Goal: Check status: Check status

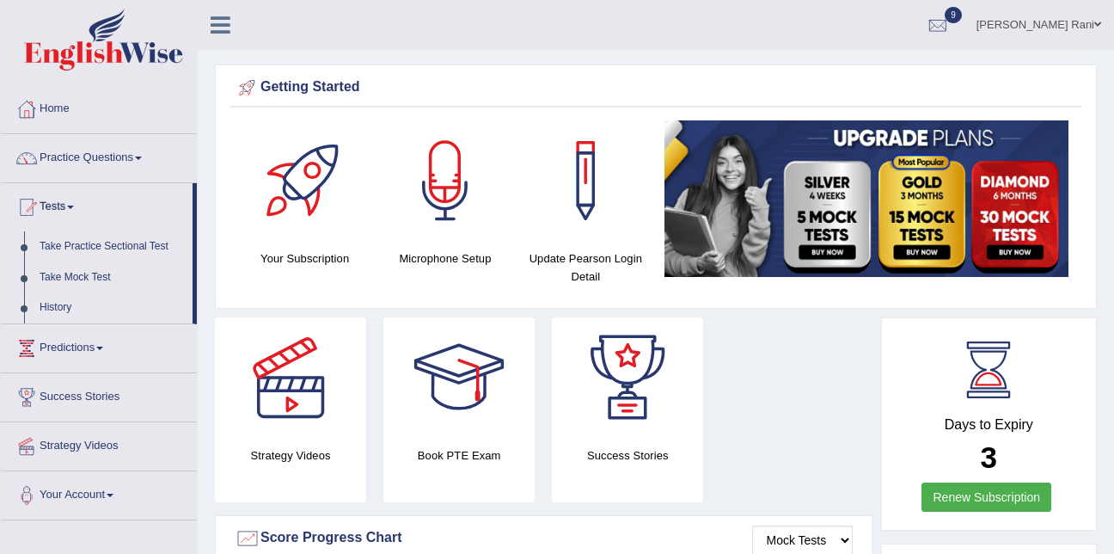
click at [51, 315] on link "History" at bounding box center [112, 307] width 161 height 31
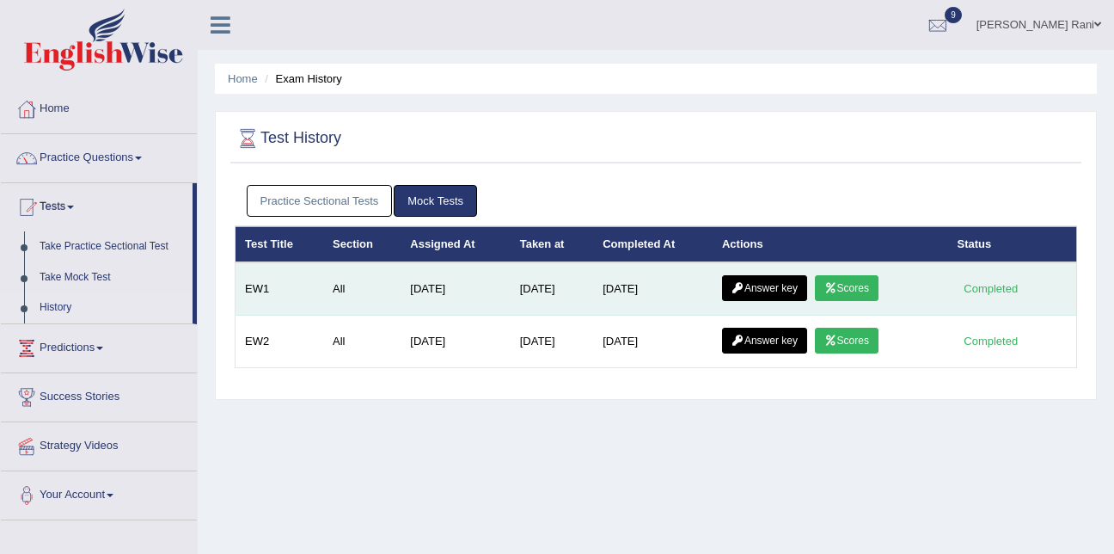
click at [857, 287] on link "Scores" at bounding box center [847, 288] width 64 height 26
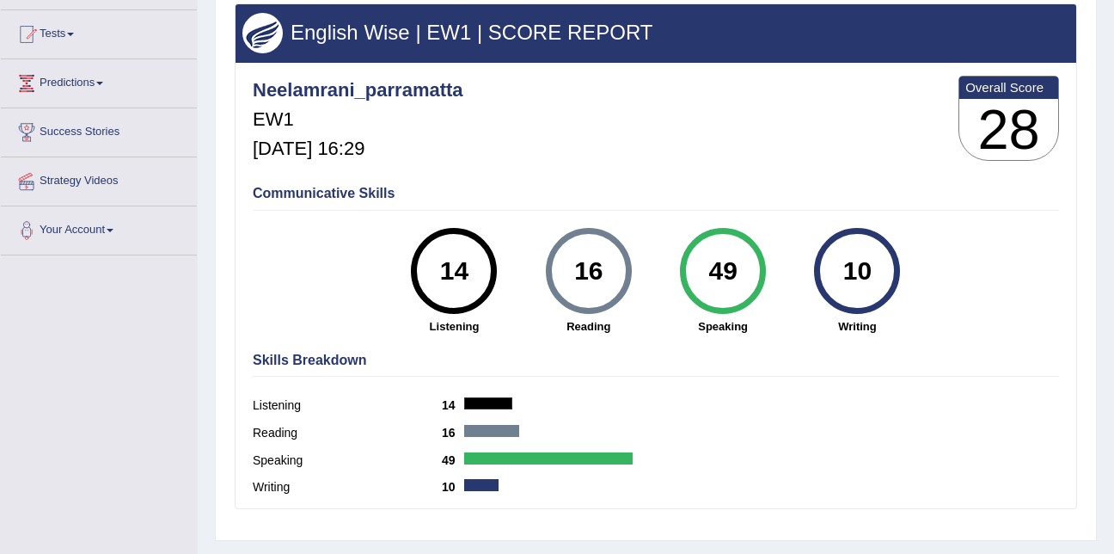
scroll to position [174, 0]
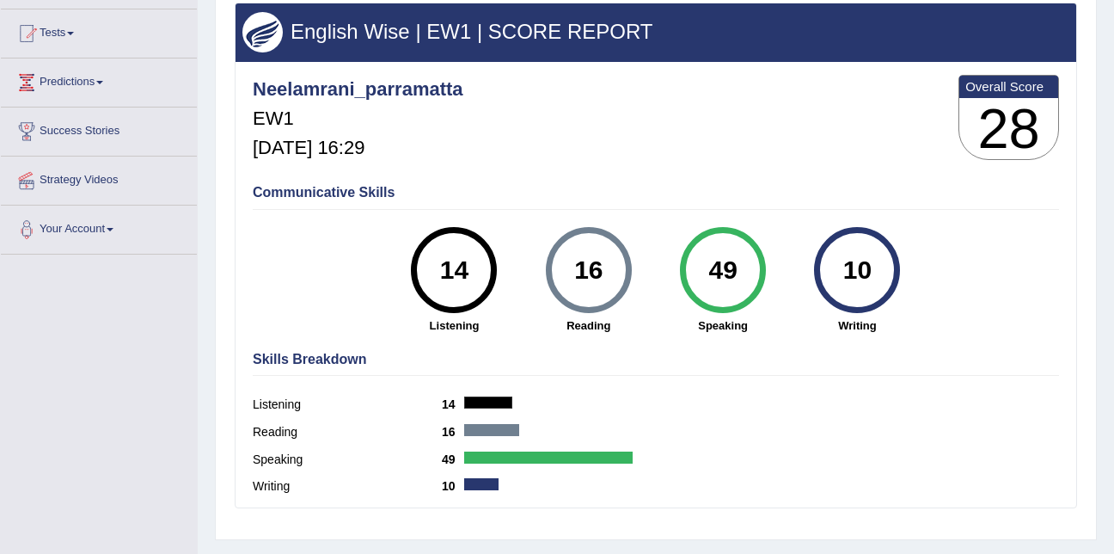
click at [749, 285] on div "49" at bounding box center [722, 270] width 63 height 72
click at [41, 62] on link "Predictions" at bounding box center [99, 79] width 196 height 43
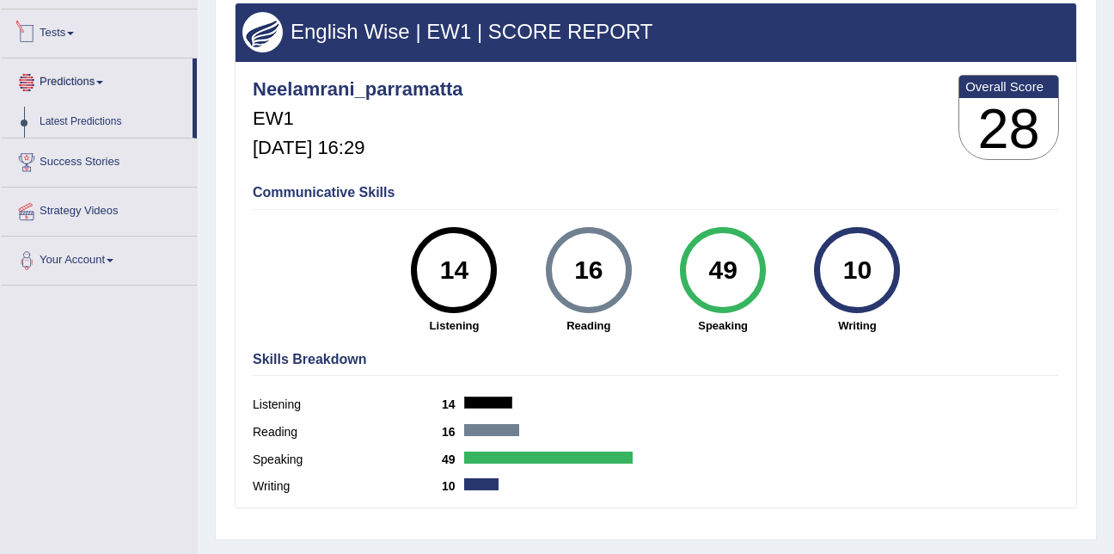
click at [60, 28] on link "Tests" at bounding box center [99, 30] width 196 height 43
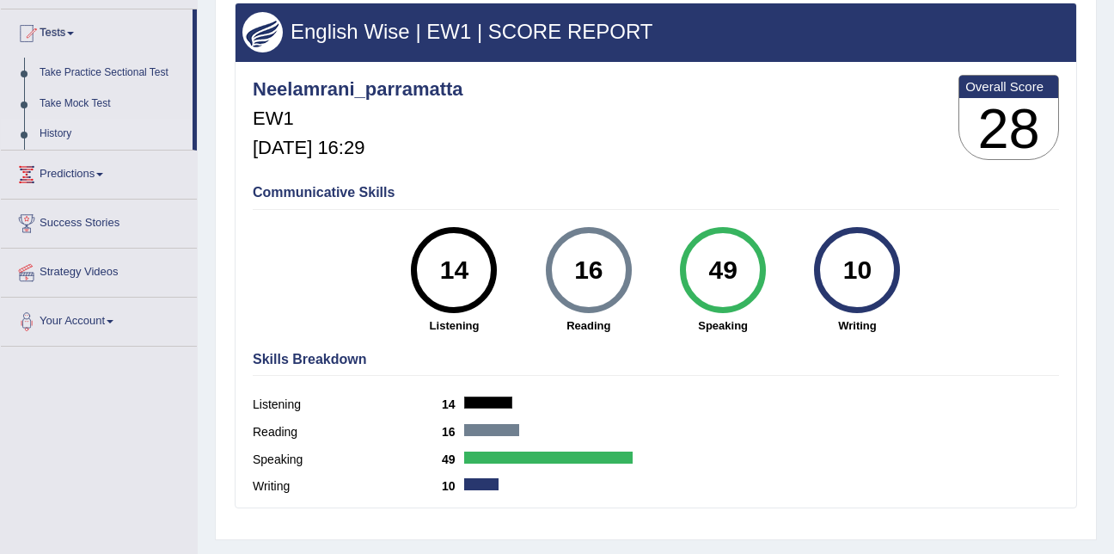
click at [71, 132] on link "History" at bounding box center [112, 134] width 161 height 31
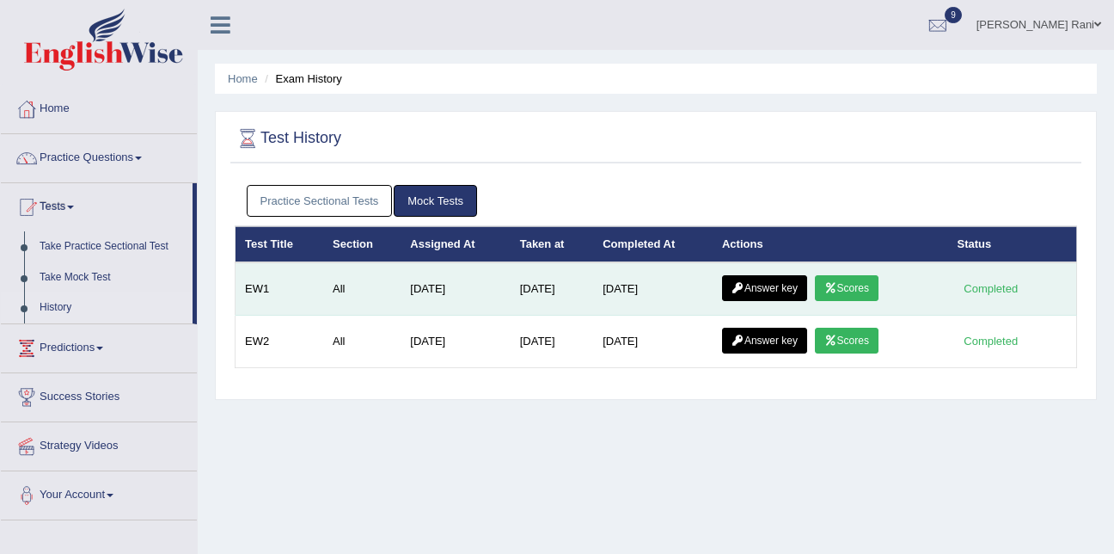
click at [754, 288] on link "Answer key" at bounding box center [764, 288] width 85 height 26
click at [768, 289] on link "Answer key" at bounding box center [764, 288] width 85 height 26
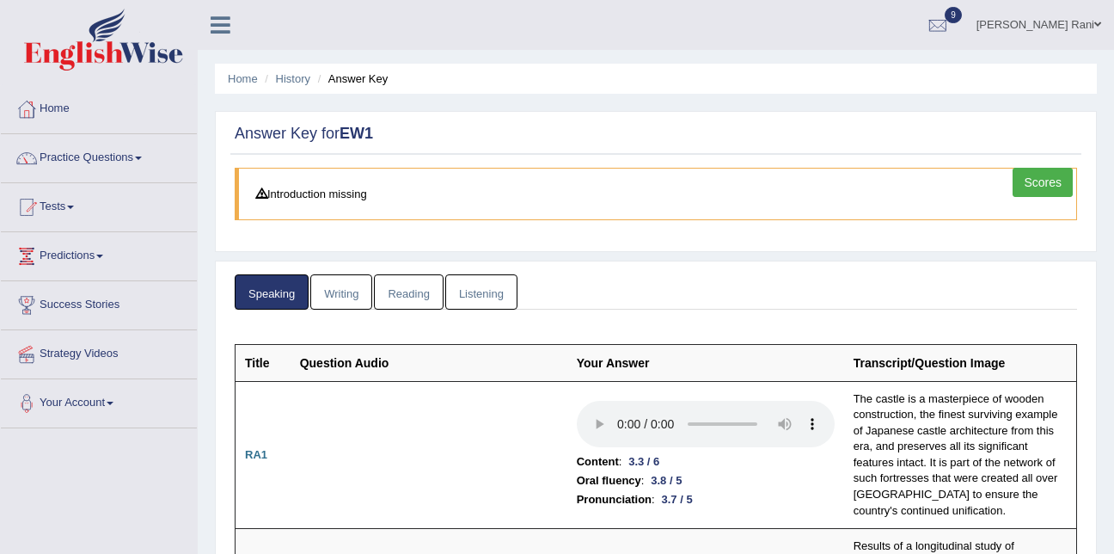
click at [350, 302] on link "Writing" at bounding box center [341, 291] width 62 height 35
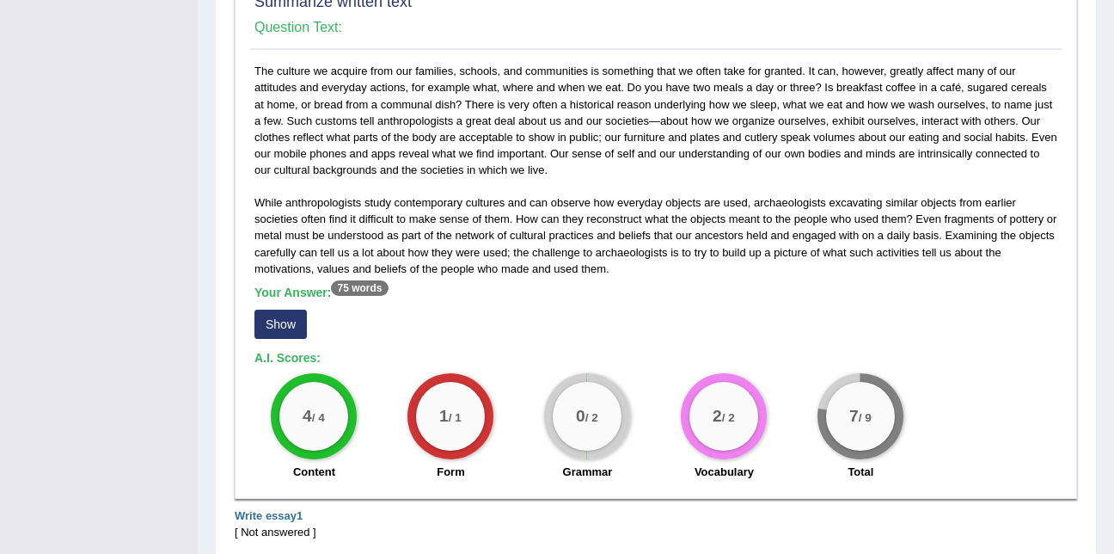
scroll to position [444, 0]
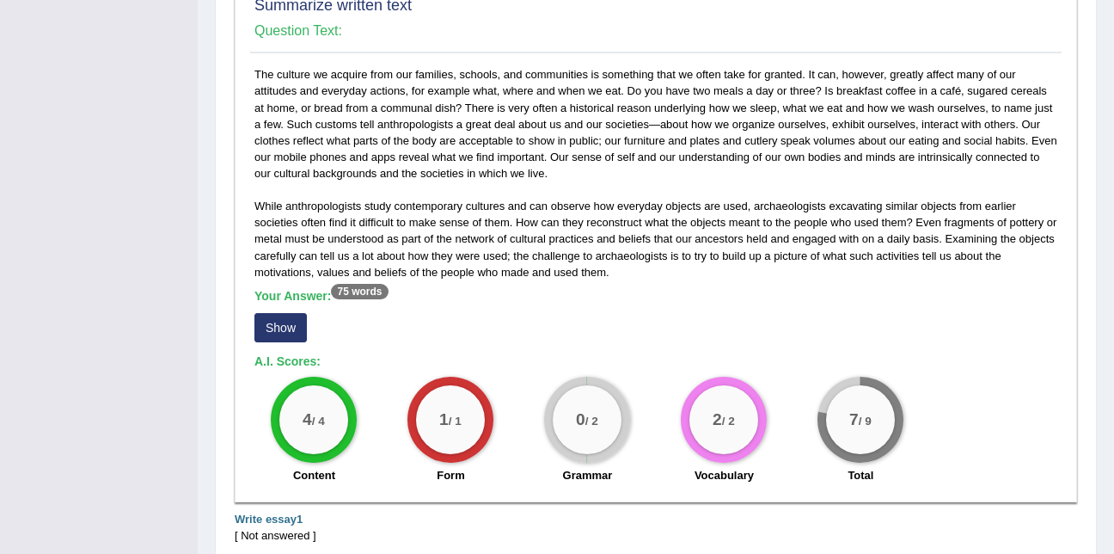
click at [183, 285] on div "Toggle navigation Home Practice Questions Speaking Practice Read Aloud Repeat S…" at bounding box center [557, 106] width 1114 height 1101
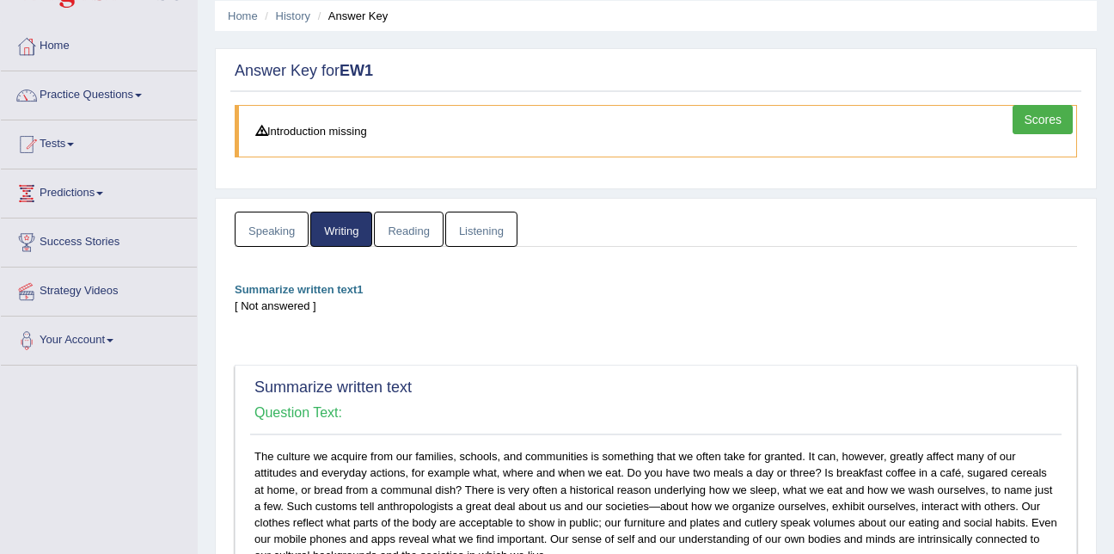
scroll to position [0, 0]
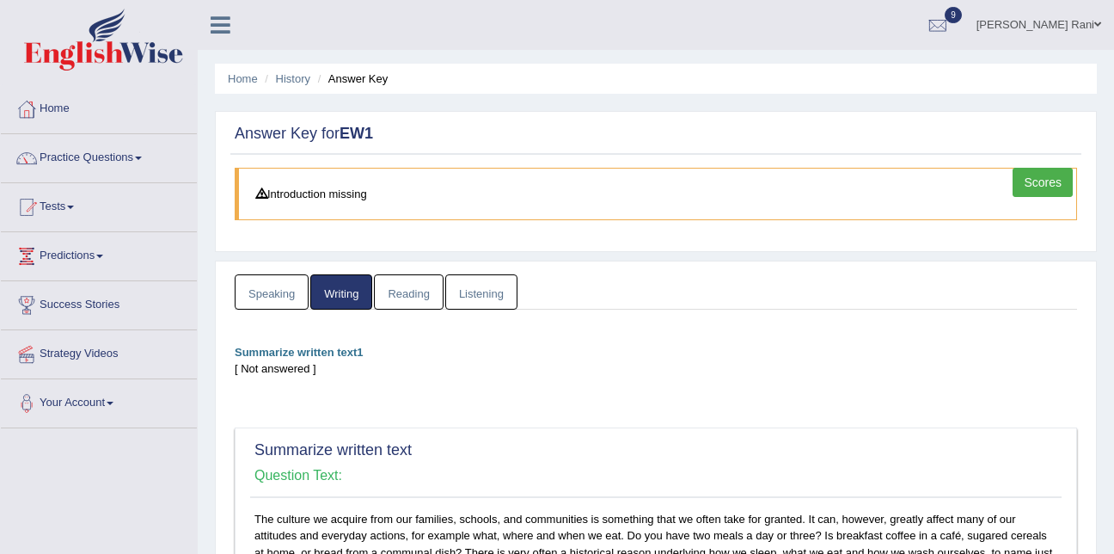
click at [459, 296] on link "Listening" at bounding box center [481, 291] width 72 height 35
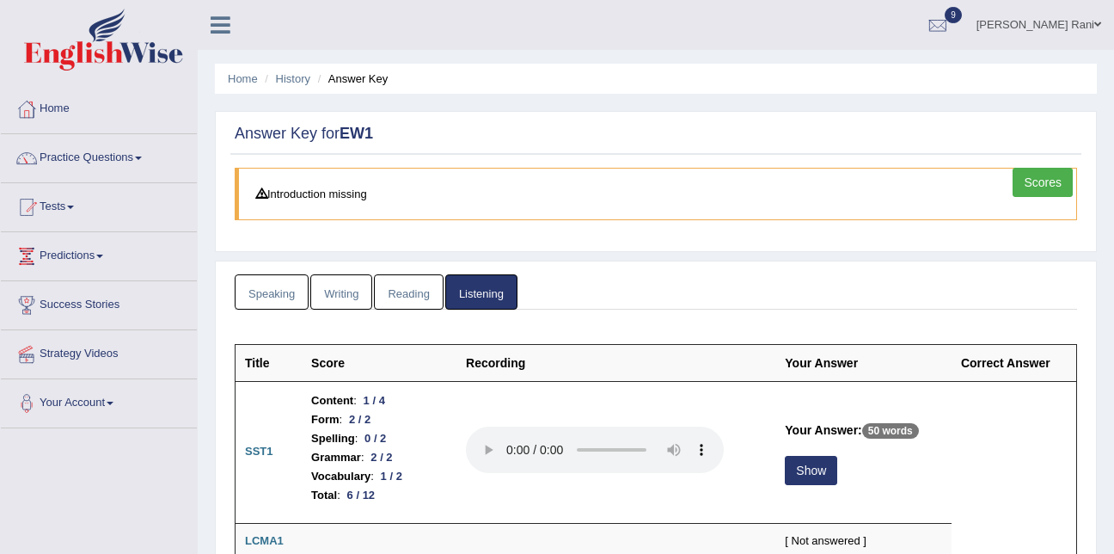
click at [1056, 174] on link "Scores" at bounding box center [1043, 182] width 60 height 29
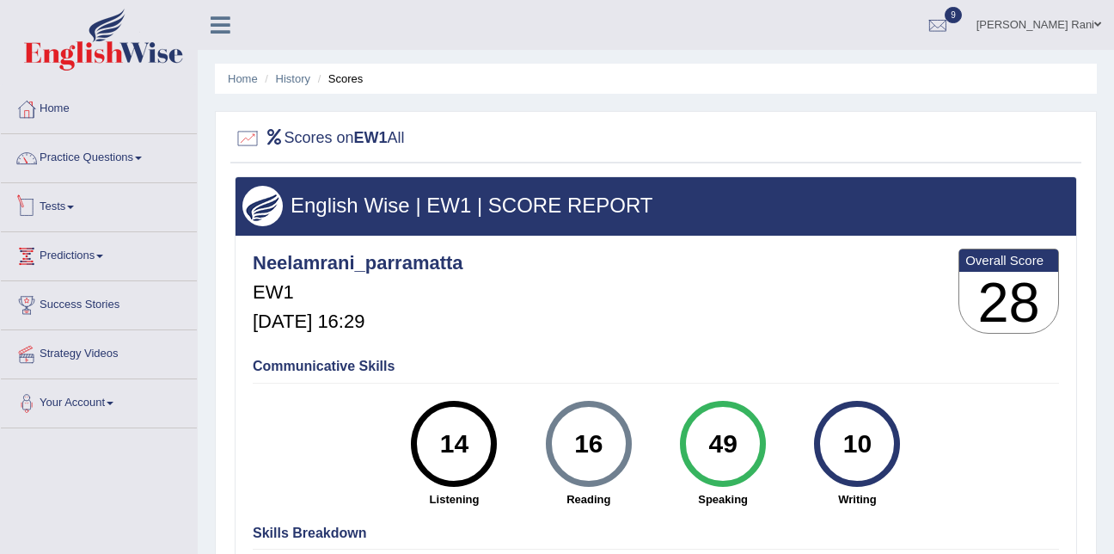
click at [45, 219] on link "Tests" at bounding box center [99, 204] width 196 height 43
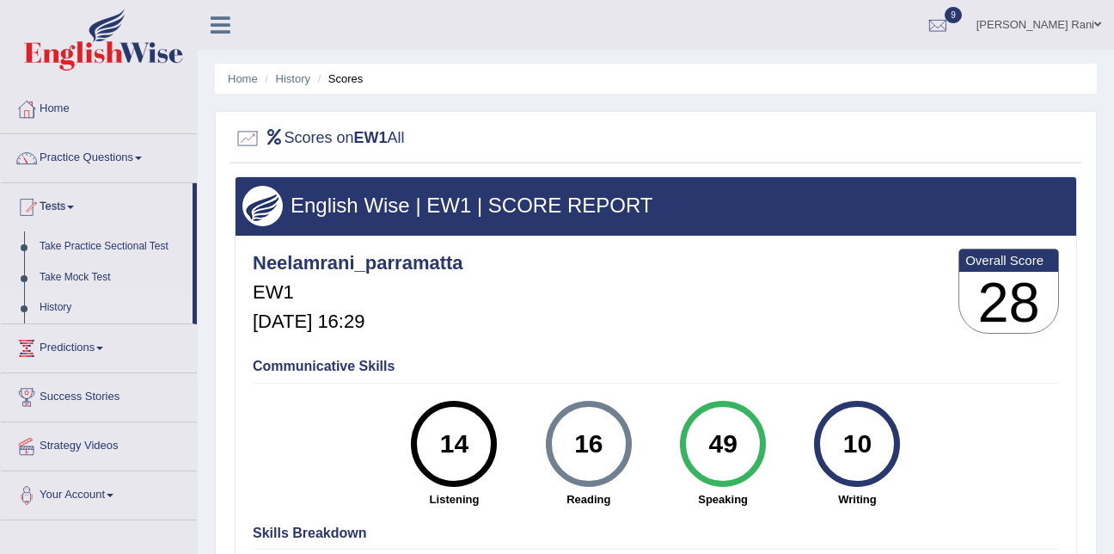
click at [53, 311] on link "History" at bounding box center [112, 307] width 161 height 31
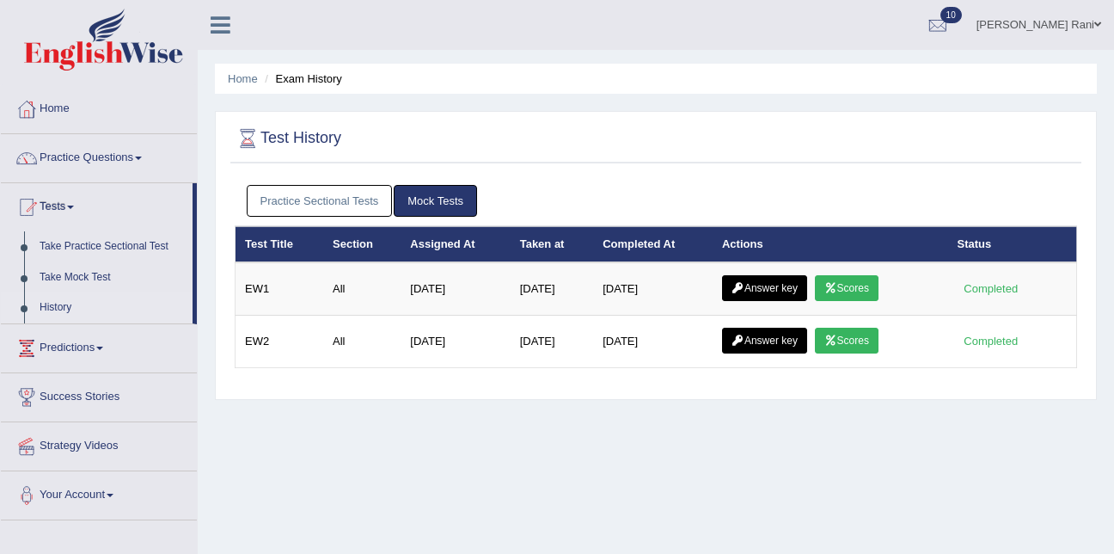
click at [286, 208] on link "Practice Sectional Tests" at bounding box center [320, 201] width 146 height 32
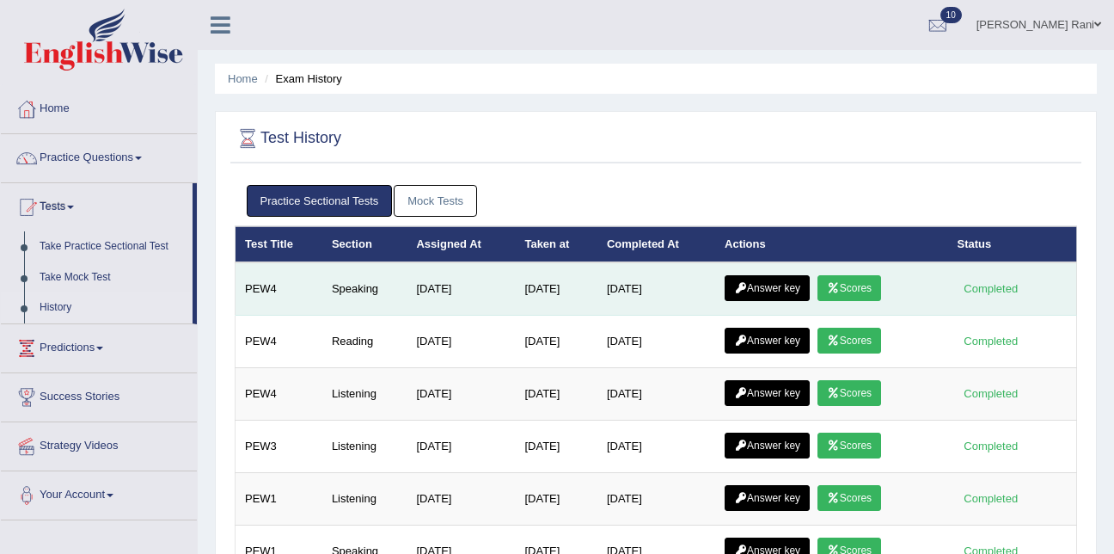
click at [840, 289] on icon at bounding box center [833, 288] width 13 height 10
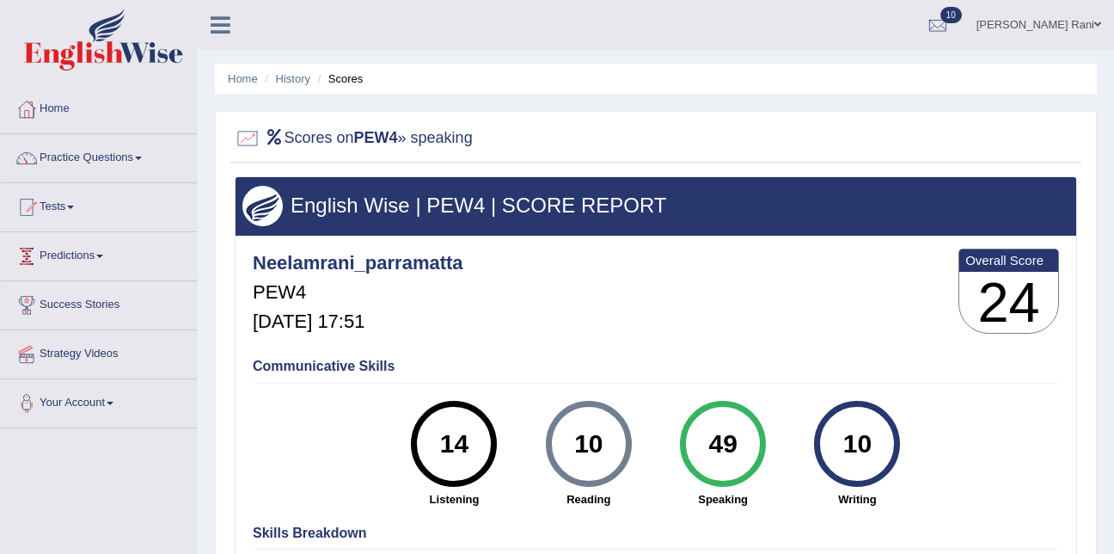
click at [101, 236] on link "Predictions" at bounding box center [99, 253] width 196 height 43
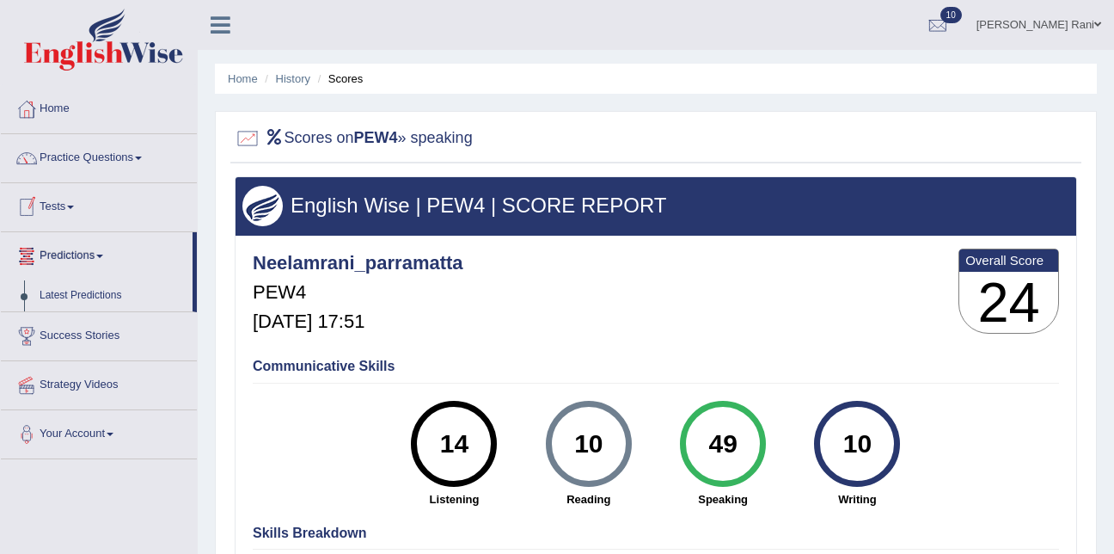
click at [71, 204] on link "Tests" at bounding box center [99, 204] width 196 height 43
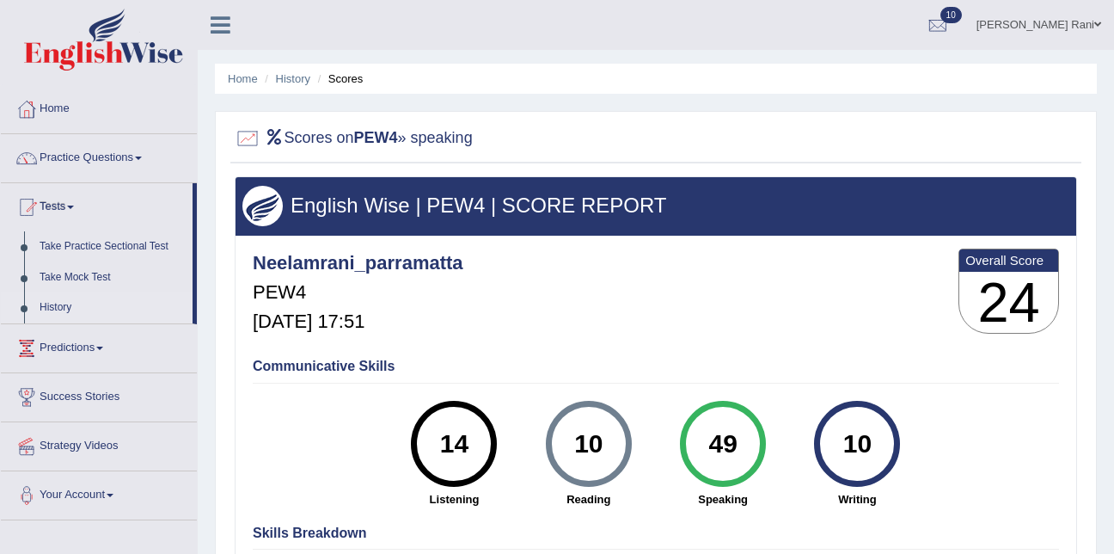
click at [59, 303] on link "History" at bounding box center [112, 307] width 161 height 31
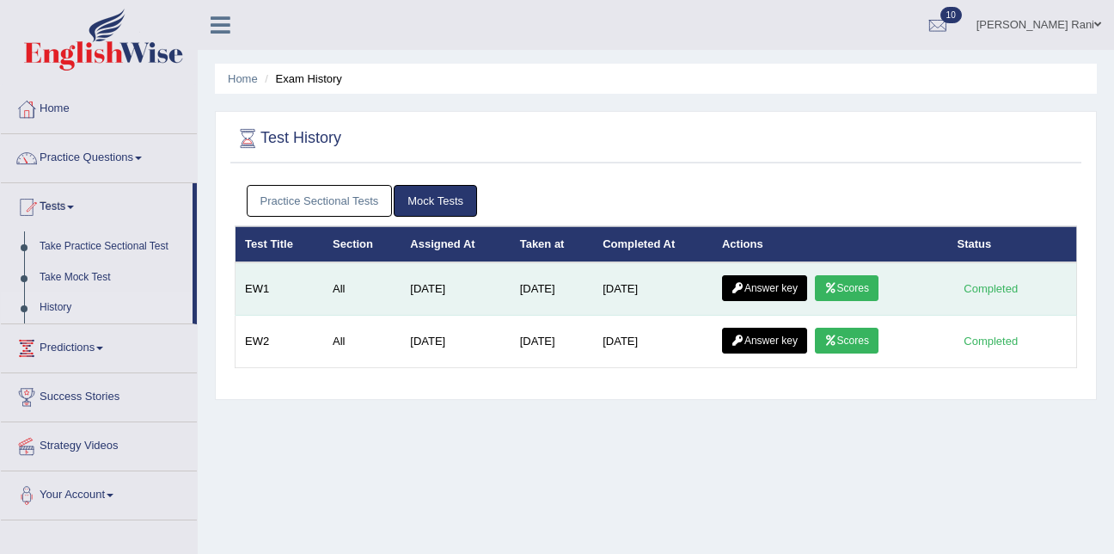
click at [756, 292] on link "Answer key" at bounding box center [764, 288] width 85 height 26
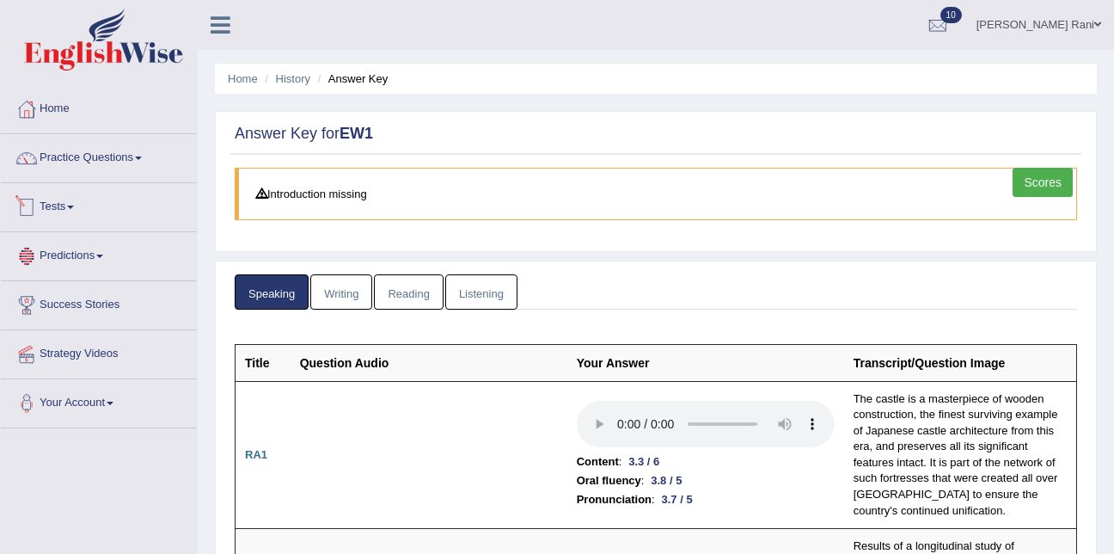
click at [64, 205] on link "Tests" at bounding box center [99, 204] width 196 height 43
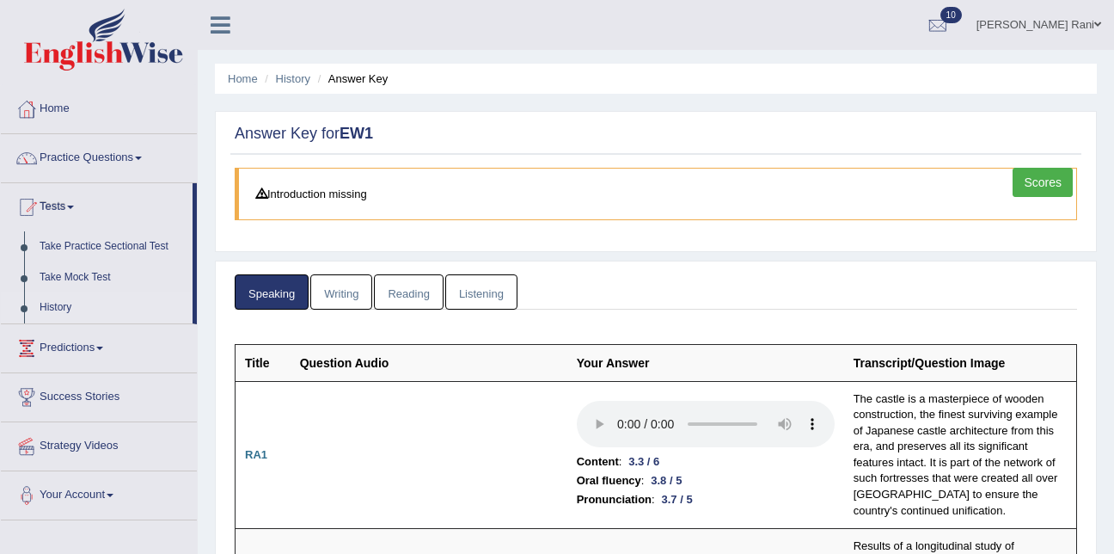
click at [90, 306] on link "History" at bounding box center [112, 307] width 161 height 31
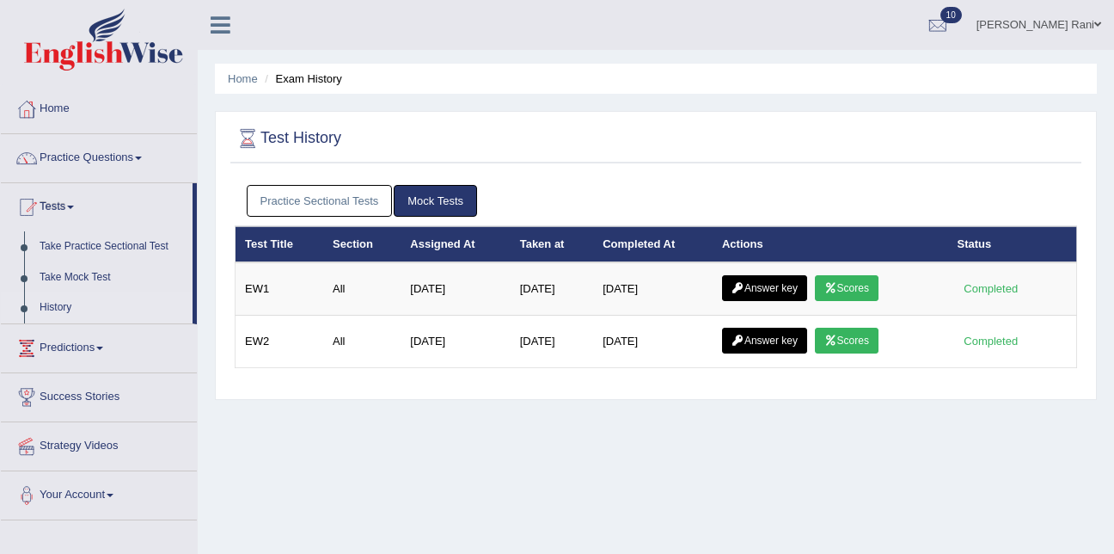
click at [320, 205] on link "Practice Sectional Tests" at bounding box center [320, 201] width 146 height 32
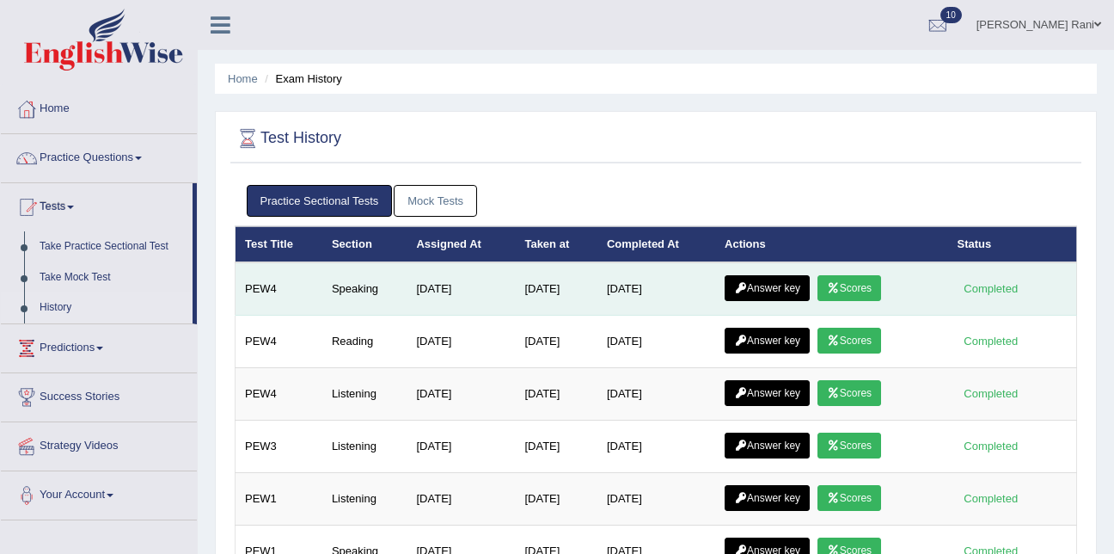
click at [751, 294] on link "Answer key" at bounding box center [767, 288] width 85 height 26
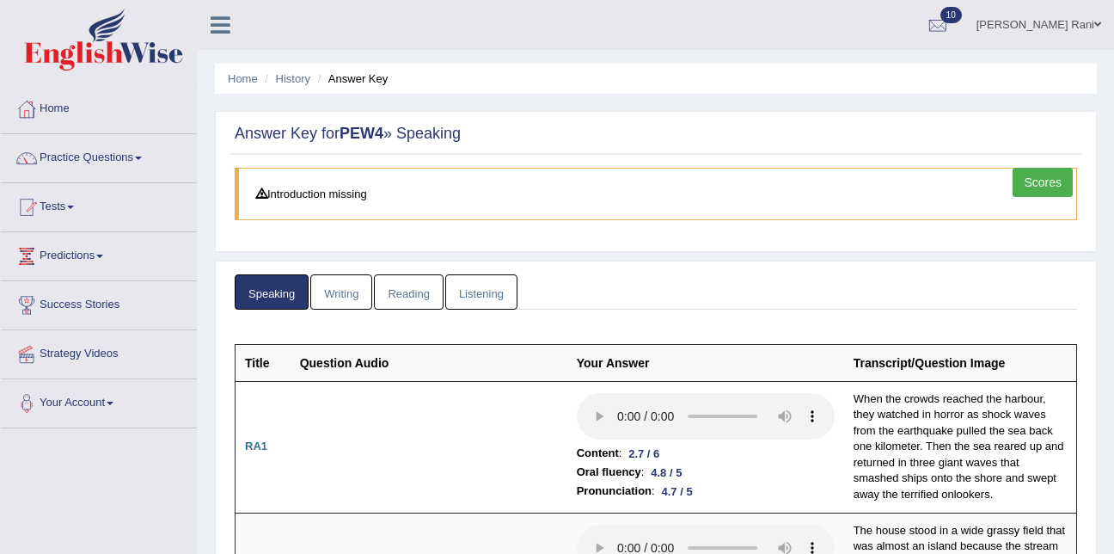
click at [1029, 183] on link "Scores" at bounding box center [1043, 182] width 60 height 29
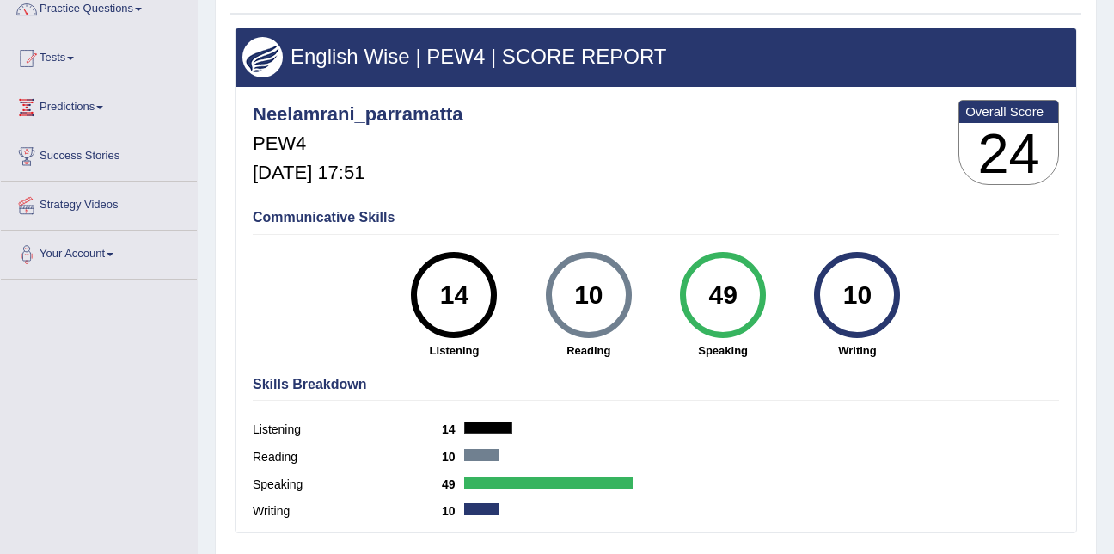
scroll to position [150, 0]
